Goal: Information Seeking & Learning: Learn about a topic

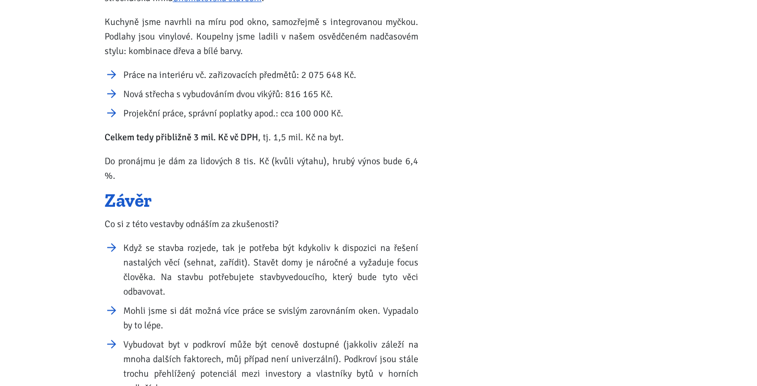
scroll to position [1222, 0]
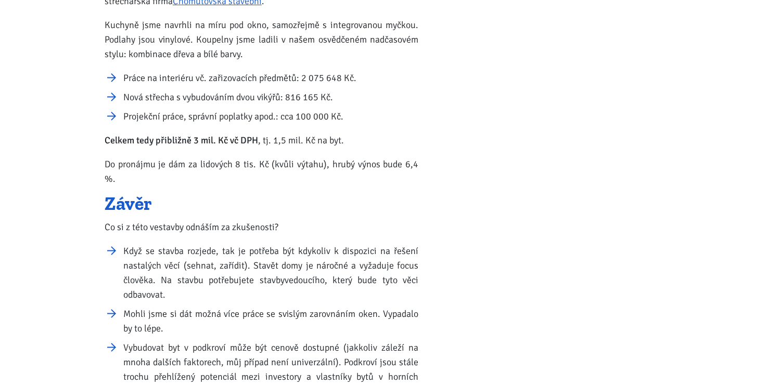
click at [348, 251] on li "Když se stavba rozjede, tak je potřeba být kdykoliv k dispozici na řešení nasta…" at bounding box center [270, 273] width 295 height 58
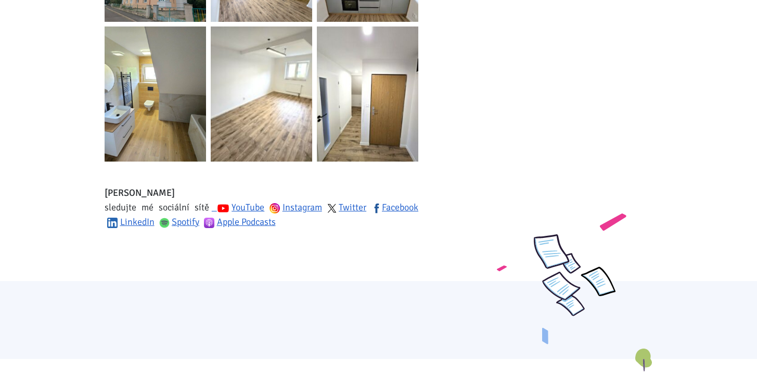
scroll to position [1593, 0]
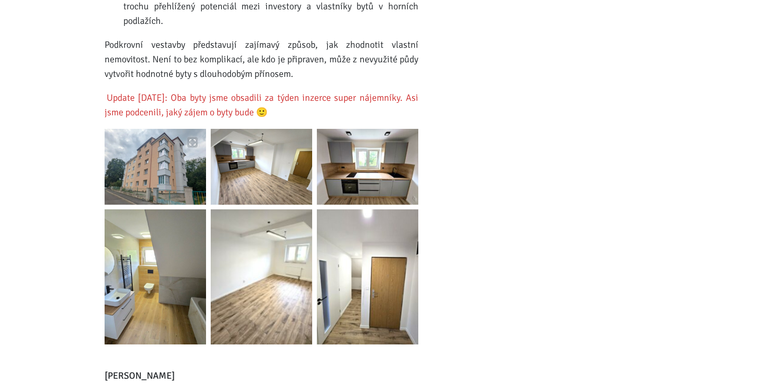
click at [108, 140] on img at bounding box center [155, 167] width 101 height 76
click at [240, 135] on img at bounding box center [261, 167] width 101 height 76
click at [361, 141] on img at bounding box center [367, 167] width 101 height 76
click at [161, 143] on img at bounding box center [155, 167] width 101 height 76
click at [143, 237] on img at bounding box center [155, 277] width 101 height 135
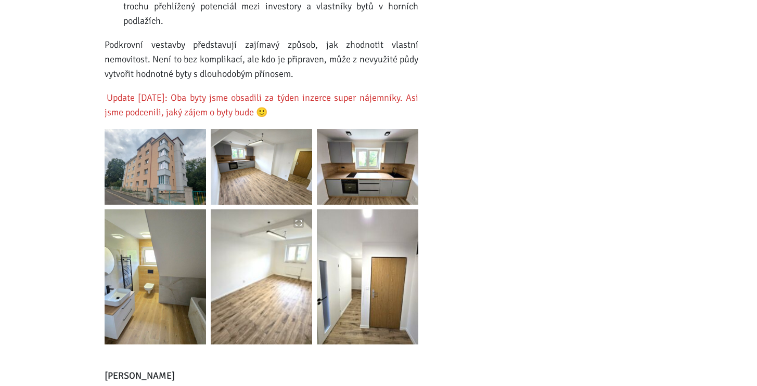
click at [262, 274] on img at bounding box center [261, 277] width 101 height 135
click at [399, 270] on img at bounding box center [367, 277] width 101 height 135
click at [149, 279] on img at bounding box center [155, 277] width 101 height 135
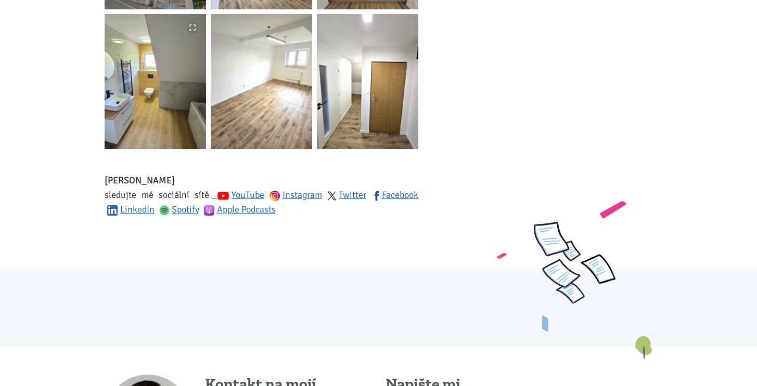
scroll to position [1861, 0]
